Goal: Information Seeking & Learning: Learn about a topic

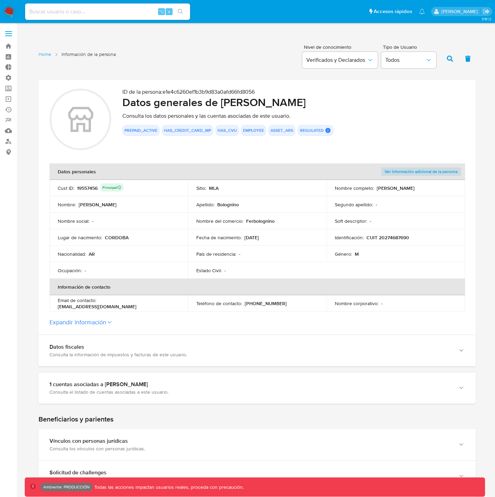
click at [104, 255] on button "Expandir información" at bounding box center [77, 323] width 57 height 8
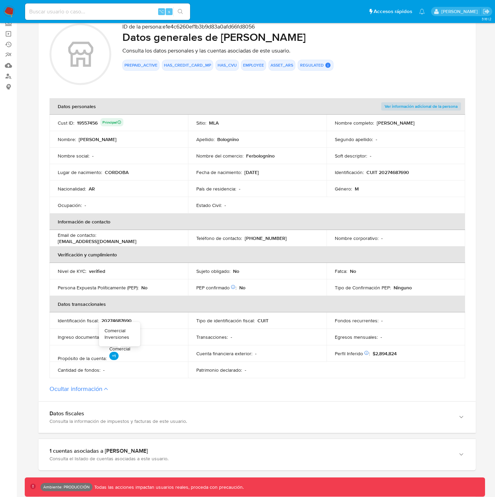
scroll to position [71, 0]
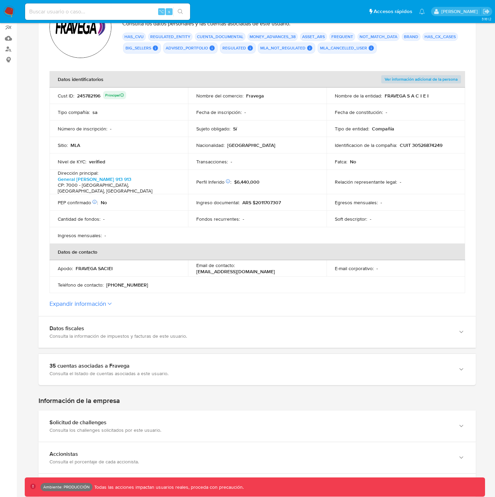
scroll to position [91, 0]
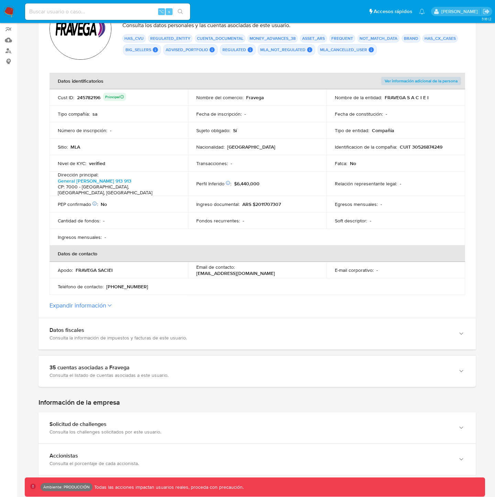
click at [111, 304] on icon at bounding box center [110, 305] width 4 height 3
click at [106, 302] on button "Expandir información" at bounding box center [77, 306] width 57 height 8
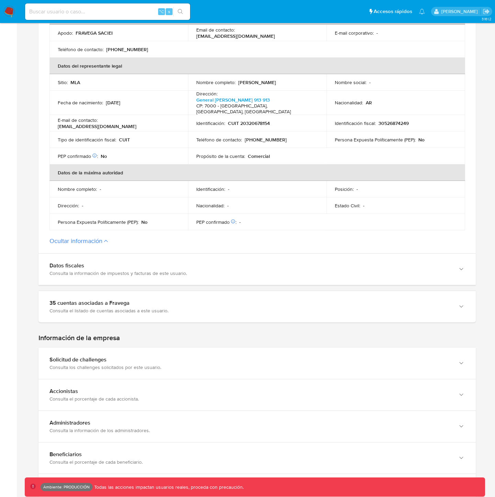
scroll to position [358, 0]
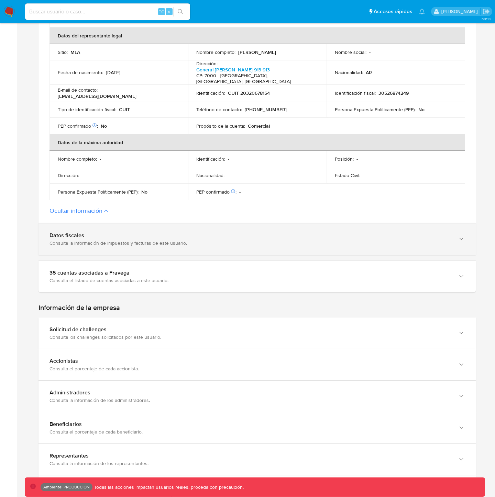
click at [98, 232] on div "Datos fiscales" at bounding box center [249, 235] width 401 height 7
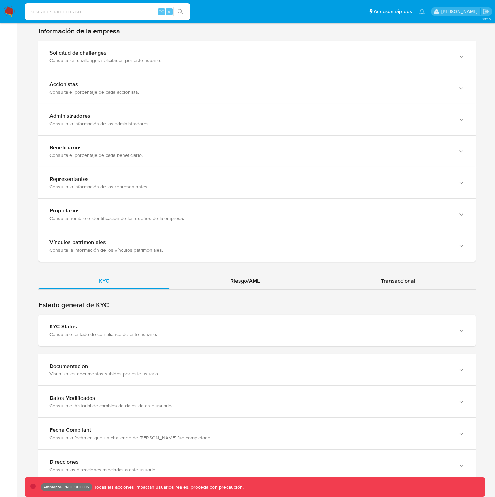
scroll to position [1282, 0]
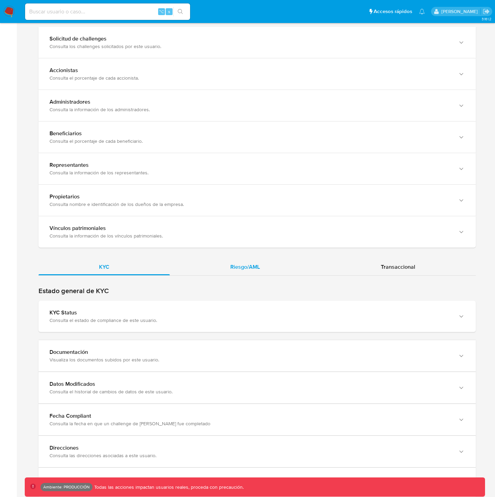
click at [228, 259] on div "Riesgo/AML" at bounding box center [245, 267] width 150 height 16
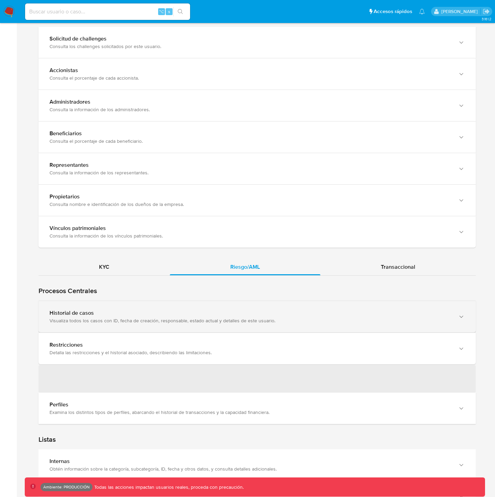
click at [164, 318] on div "Visualiza todos los casos con ID, fecha de creación, responsable, estado actual…" at bounding box center [249, 321] width 401 height 6
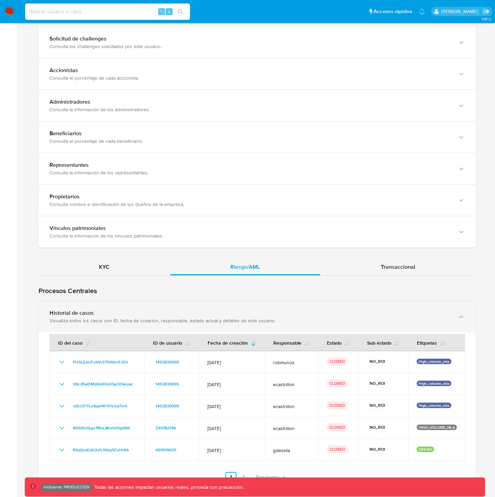
click at [164, 318] on div "Visualiza todos los casos con ID, fecha de creación, responsable, estado actual…" at bounding box center [249, 321] width 401 height 6
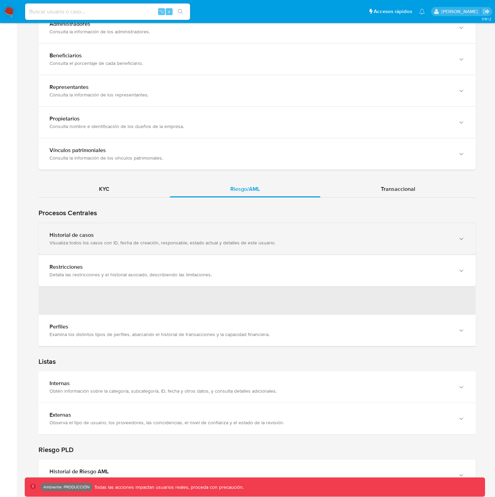
scroll to position [1367, 0]
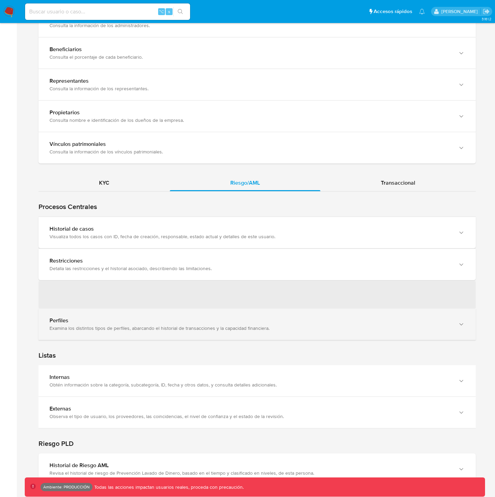
click at [164, 317] on div "Perfiles" at bounding box center [249, 320] width 401 height 7
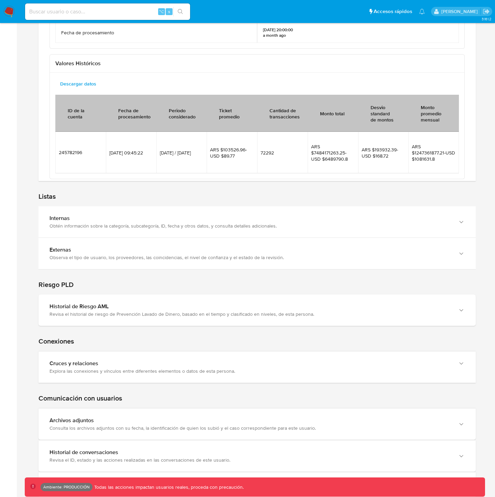
scroll to position [1836, 0]
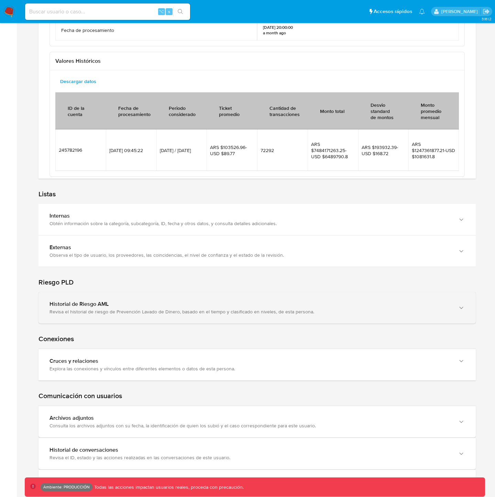
click at [151, 301] on div "Historial de Riesgo AML" at bounding box center [249, 304] width 401 height 7
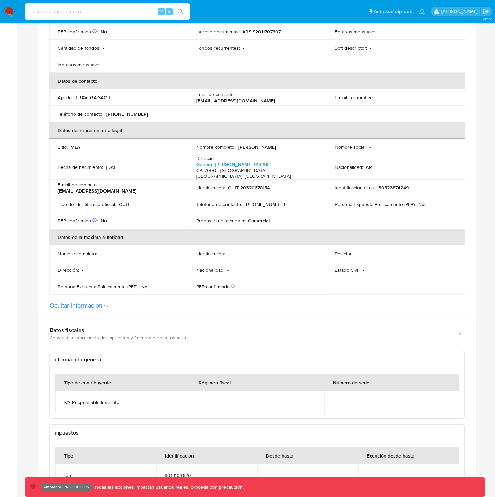
scroll to position [241, 0]
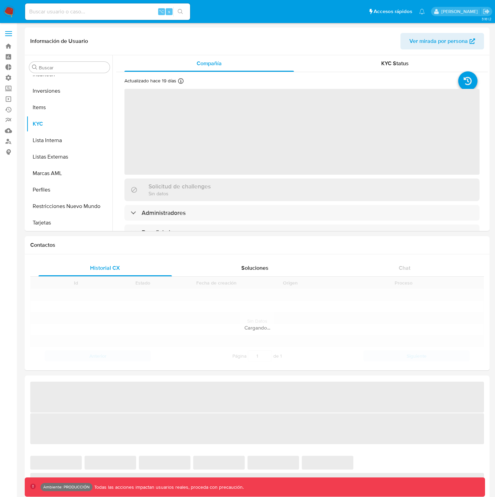
scroll to position [356, 0]
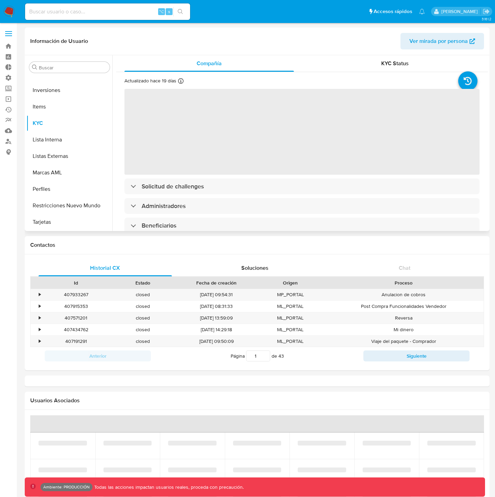
select select "10"
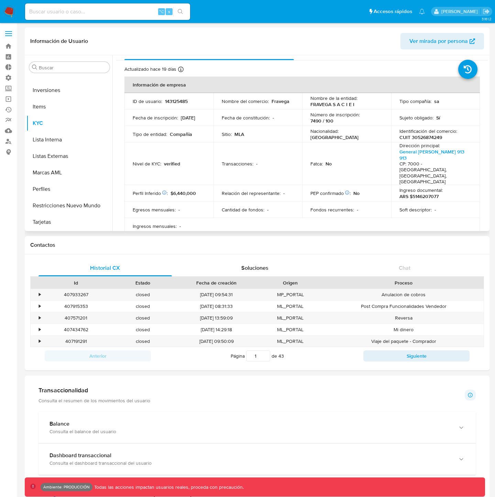
scroll to position [0, 0]
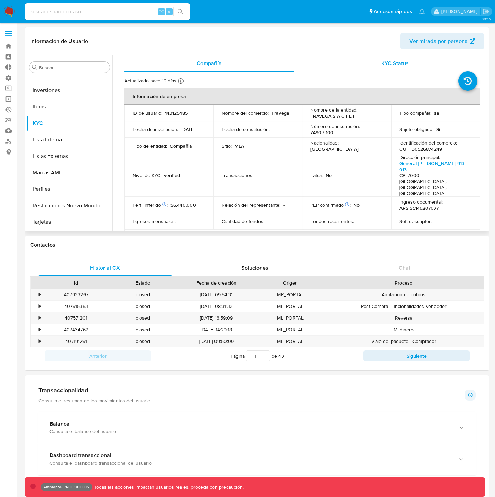
click at [389, 63] on span "KYC Status" at bounding box center [394, 63] width 27 height 8
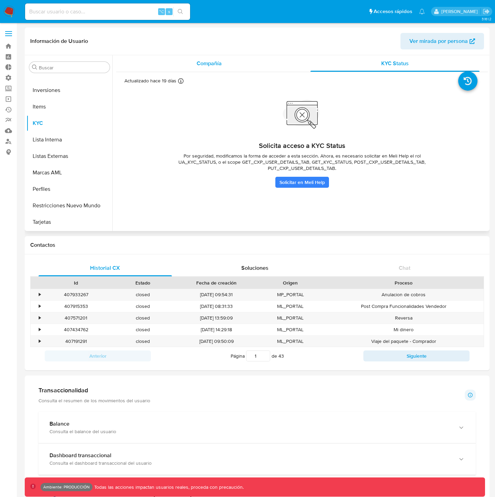
click at [212, 62] on span "Compañía" at bounding box center [208, 63] width 25 height 8
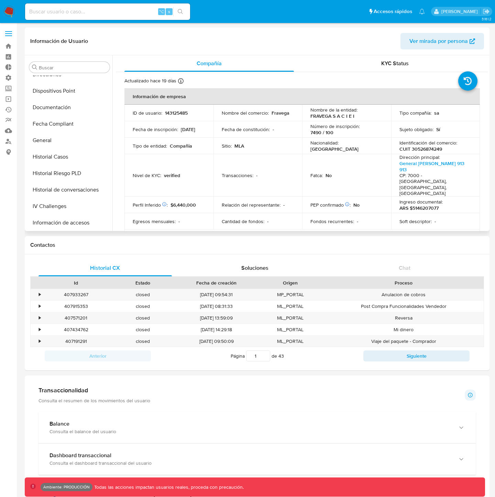
scroll to position [190, 0]
click at [46, 138] on button "General" at bounding box center [66, 141] width 80 height 16
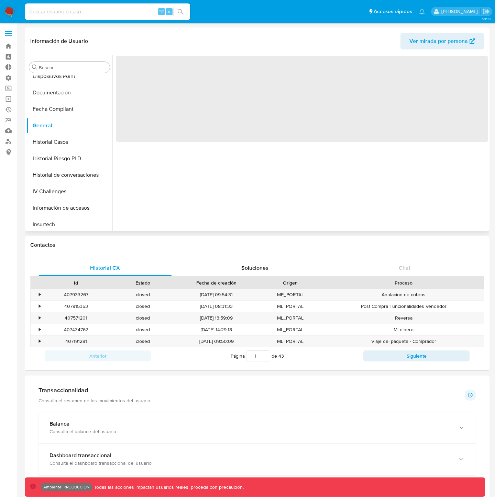
scroll to position [209, 0]
